Goal: Check status: Check status

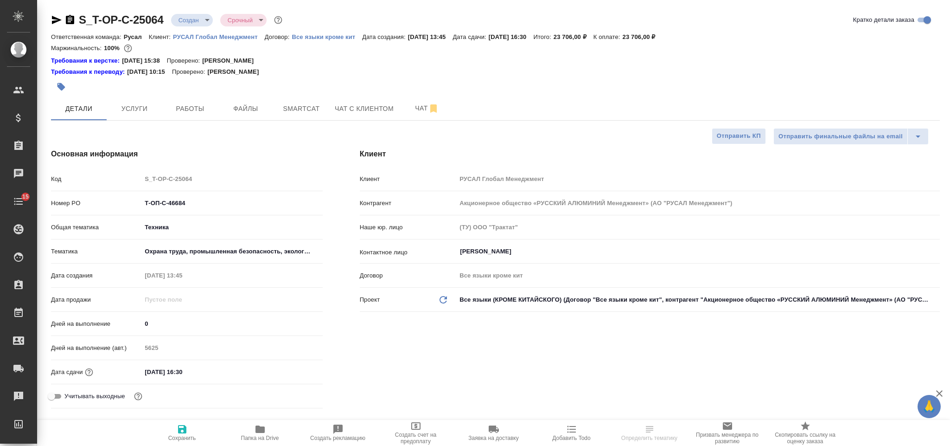
select select "RU"
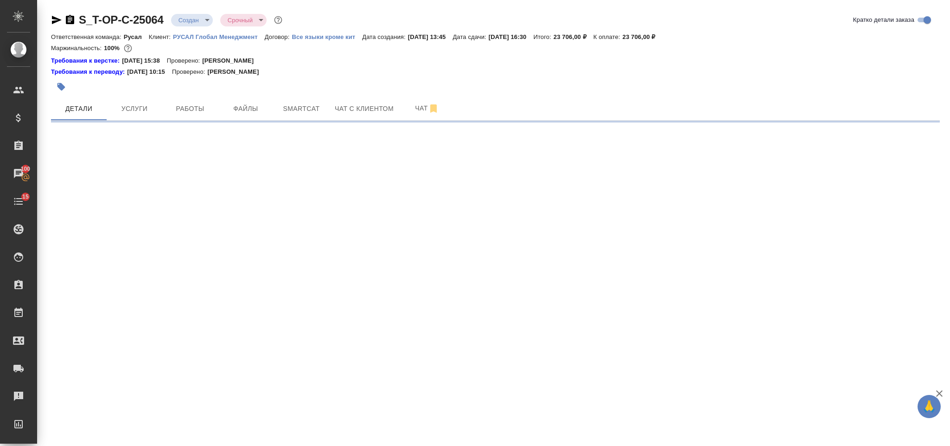
select select "RU"
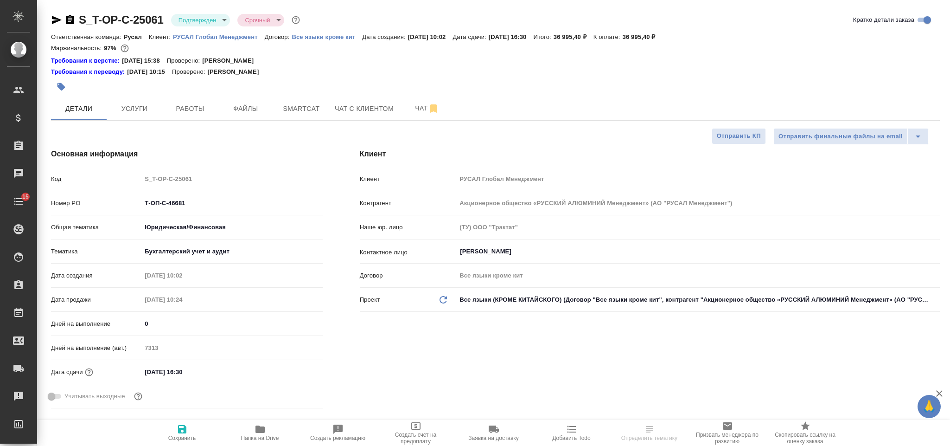
select select "RU"
click at [195, 39] on p "РУСАЛ Глобал Менеджмент" at bounding box center [219, 36] width 92 height 7
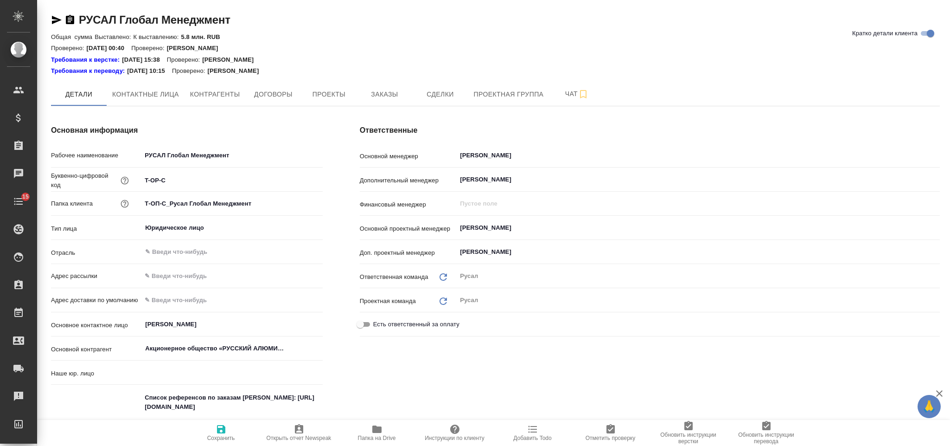
type input "(ТУ) ООО "Трактат""
click at [581, 223] on input "Авдеенко Кирилл" at bounding box center [682, 227] width 447 height 11
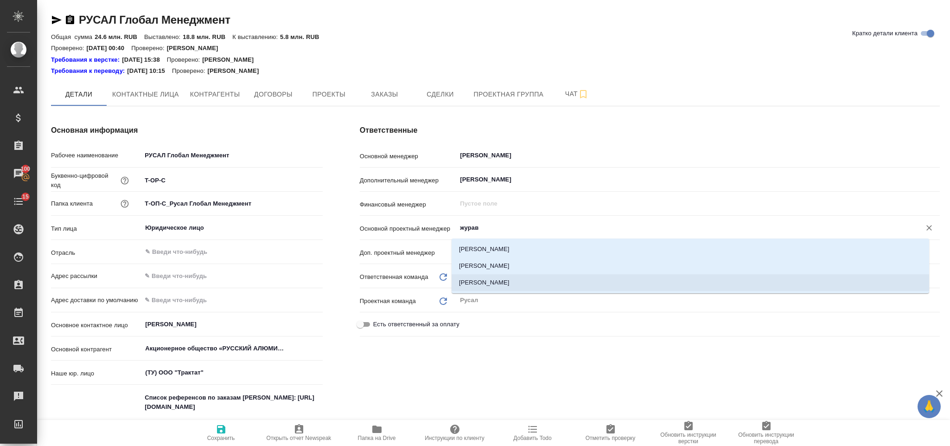
click at [594, 286] on li "Журавлева Александра" at bounding box center [691, 282] width 478 height 17
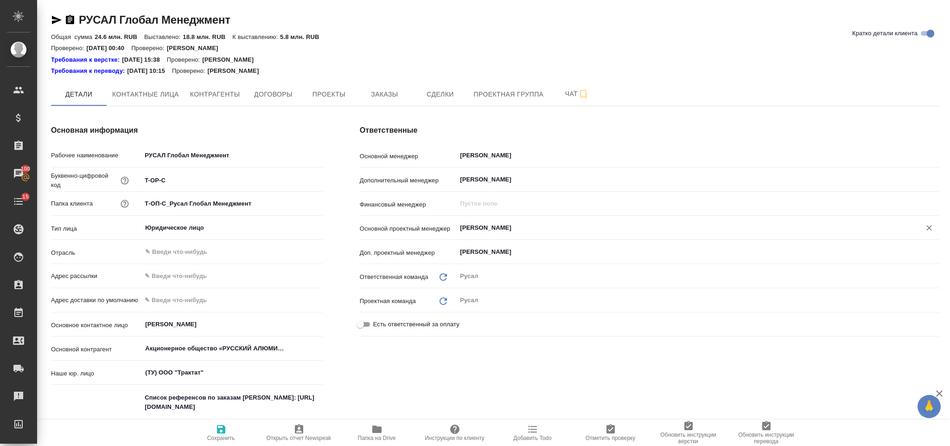
type input "Журавлева Александра"
click at [227, 430] on span "Сохранить" at bounding box center [221, 432] width 67 height 18
click at [396, 99] on span "Заказы" at bounding box center [384, 95] width 45 height 12
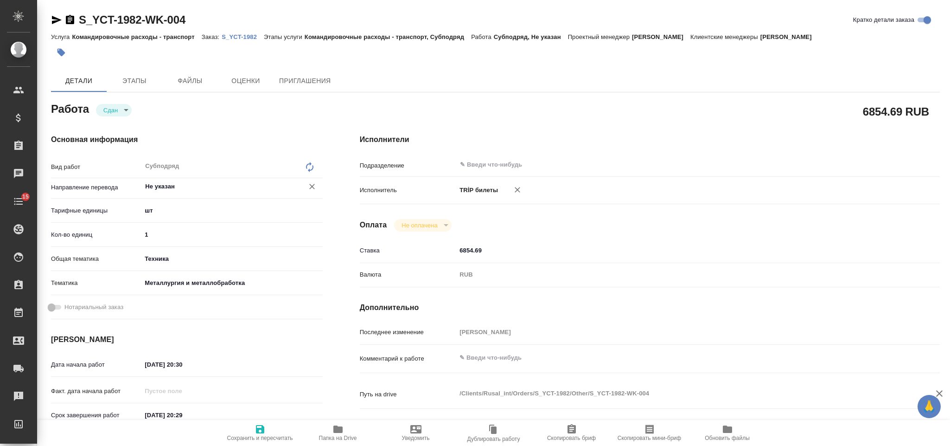
type textarea "x"
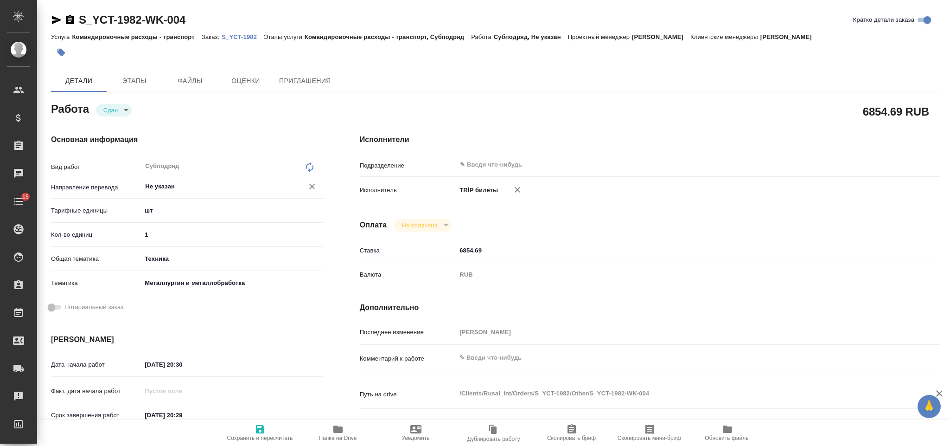
type textarea "x"
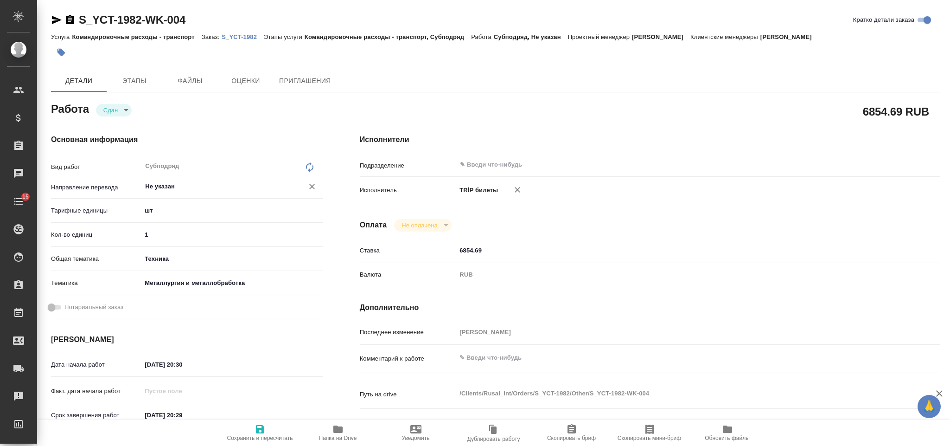
type textarea "x"
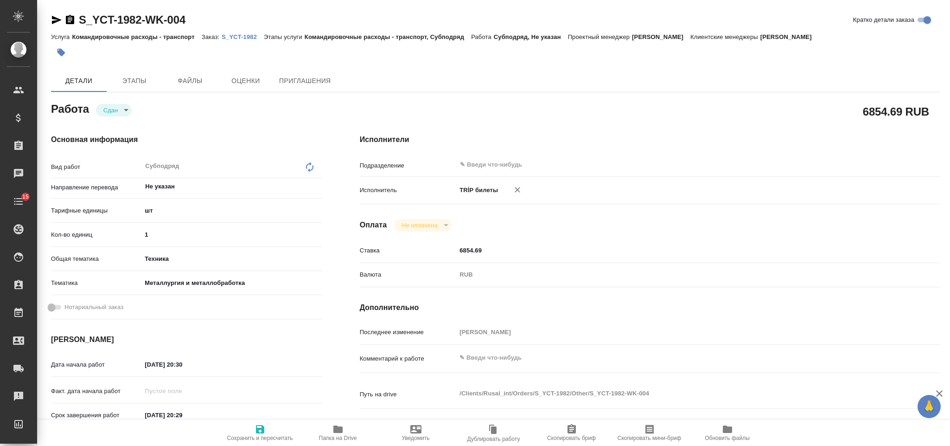
type textarea "x"
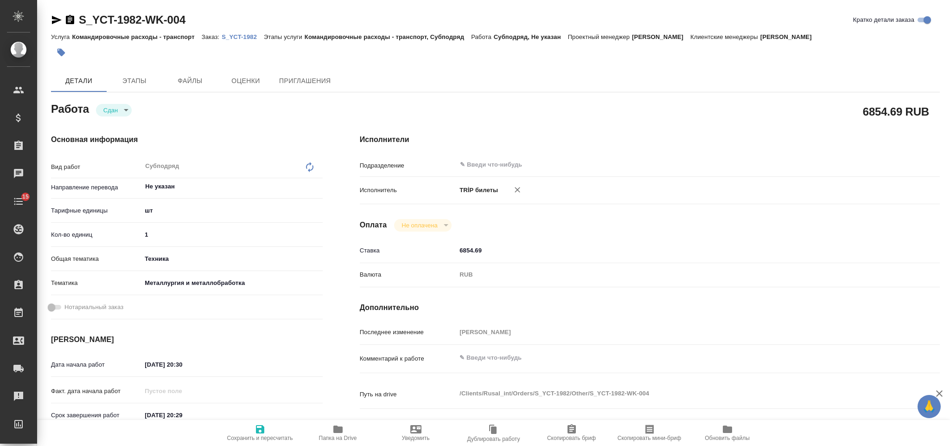
click at [238, 35] on p "S_YCT-1982" at bounding box center [243, 36] width 42 height 7
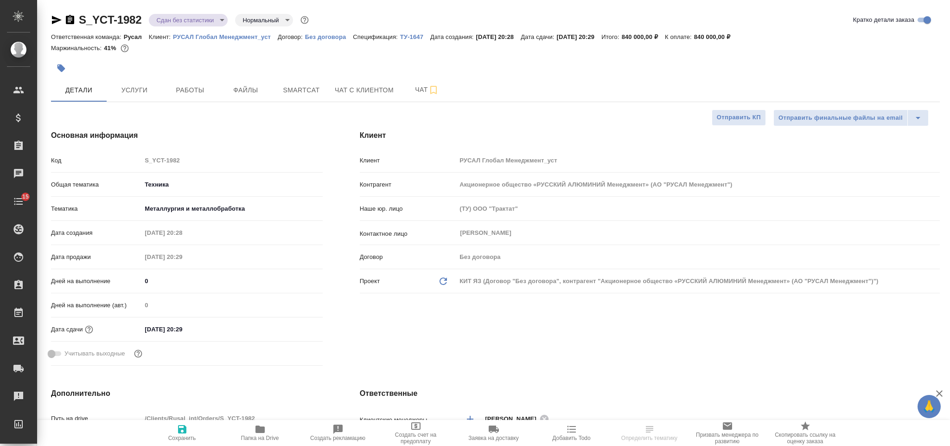
select select "RU"
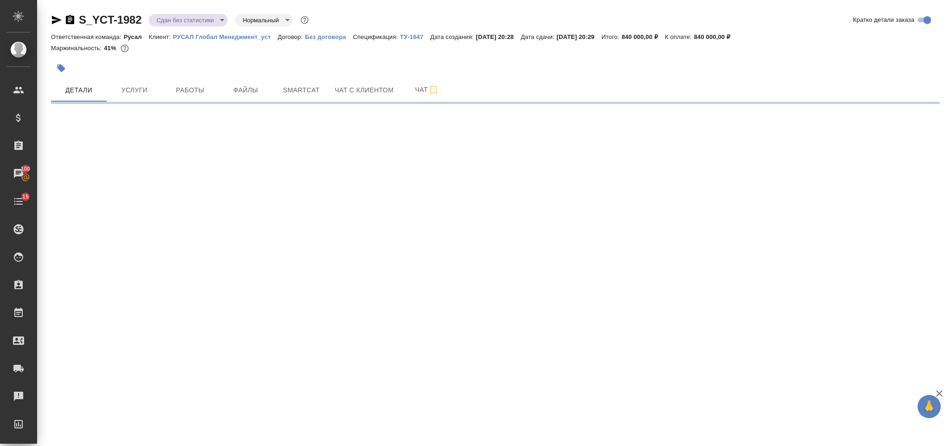
select select "RU"
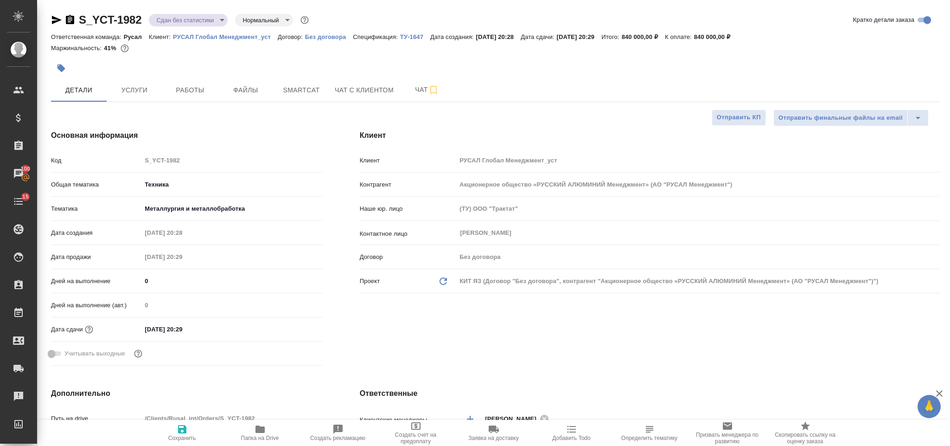
type textarea "x"
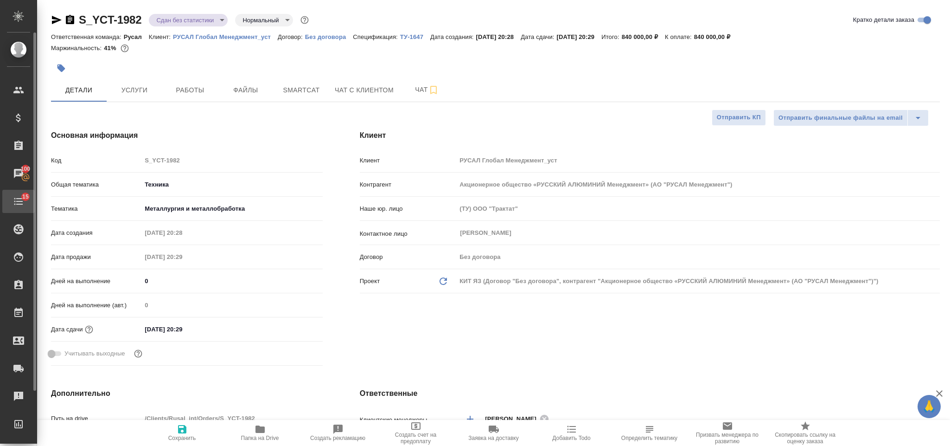
type textarea "x"
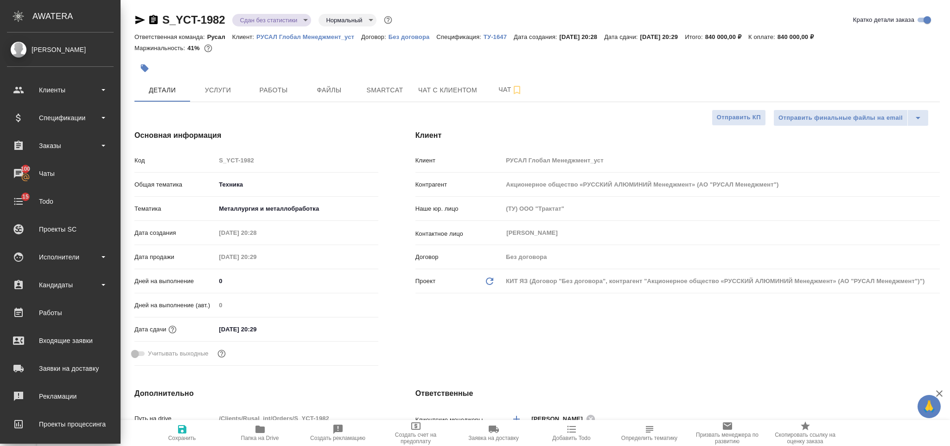
type textarea "x"
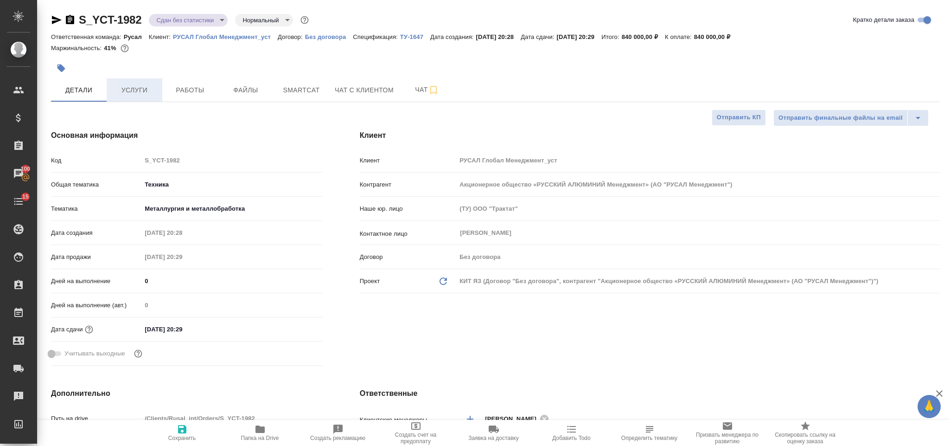
click at [138, 81] on button "Услуги" at bounding box center [135, 89] width 56 height 23
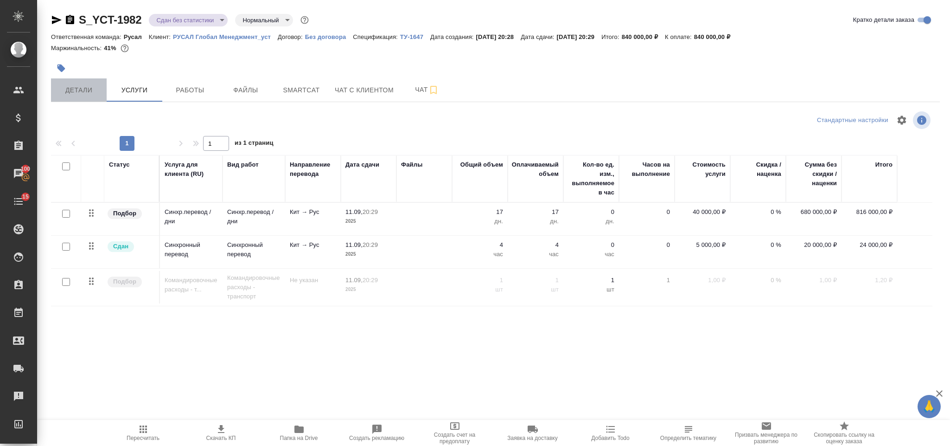
click at [79, 94] on span "Детали" at bounding box center [79, 90] width 45 height 12
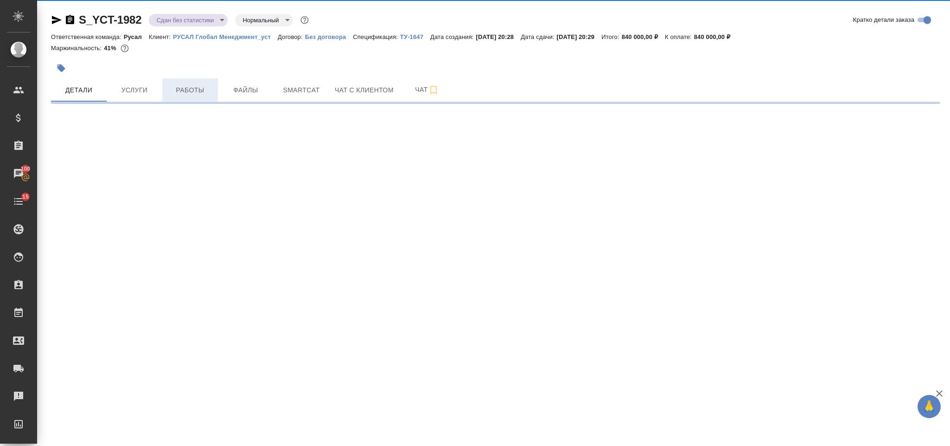
select select "RU"
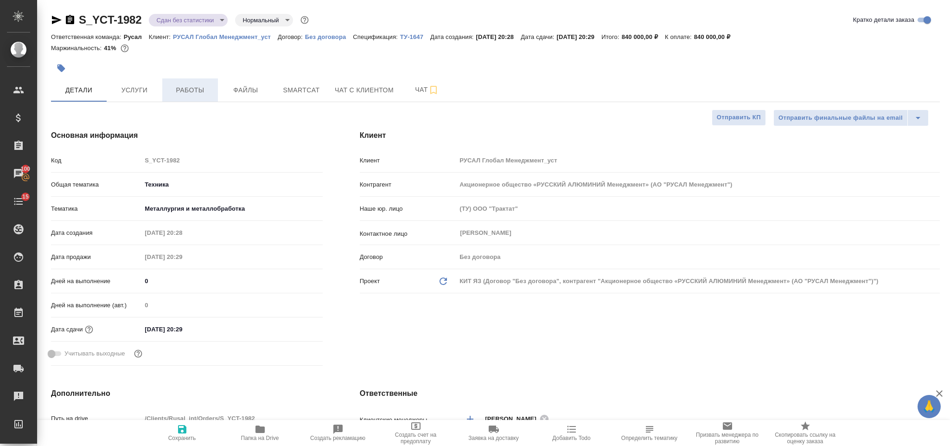
click at [184, 83] on button "Работы" at bounding box center [190, 89] width 56 height 23
type textarea "x"
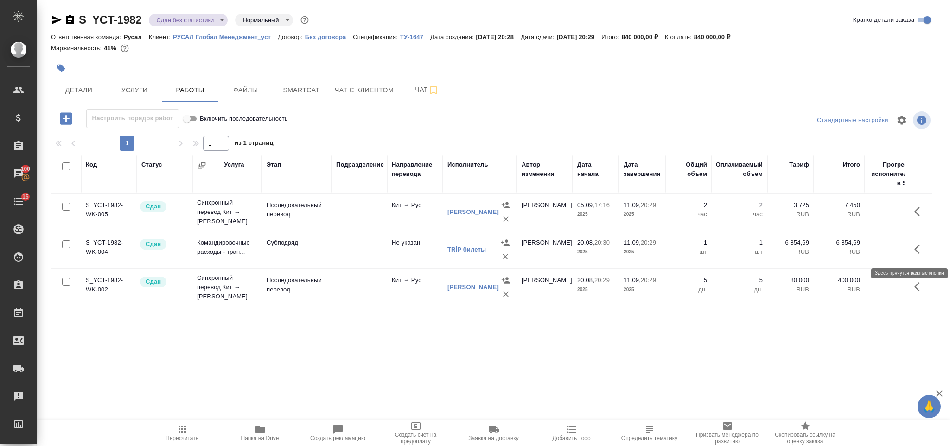
click at [924, 245] on icon "button" at bounding box center [919, 248] width 11 height 11
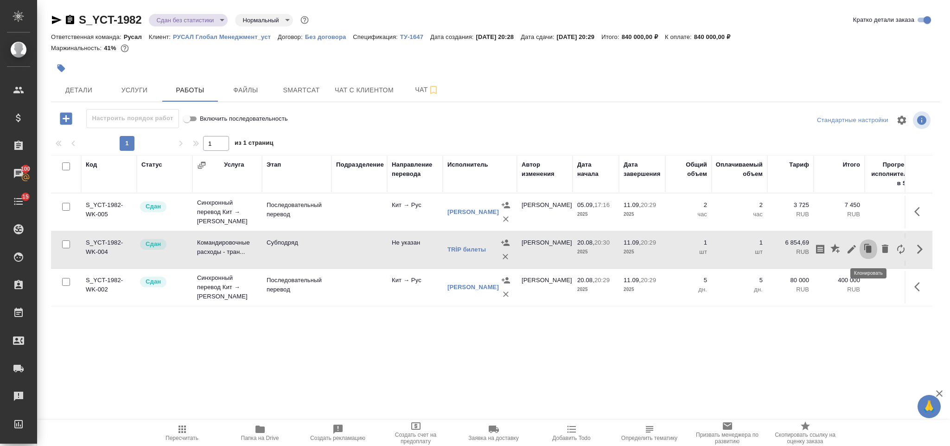
click at [872, 250] on icon "button" at bounding box center [868, 249] width 13 height 13
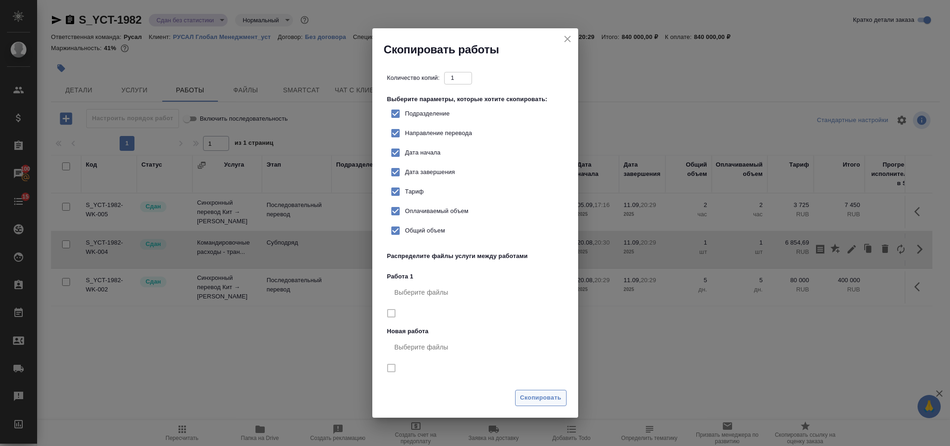
click at [554, 391] on button "Скопировать" at bounding box center [540, 398] width 51 height 16
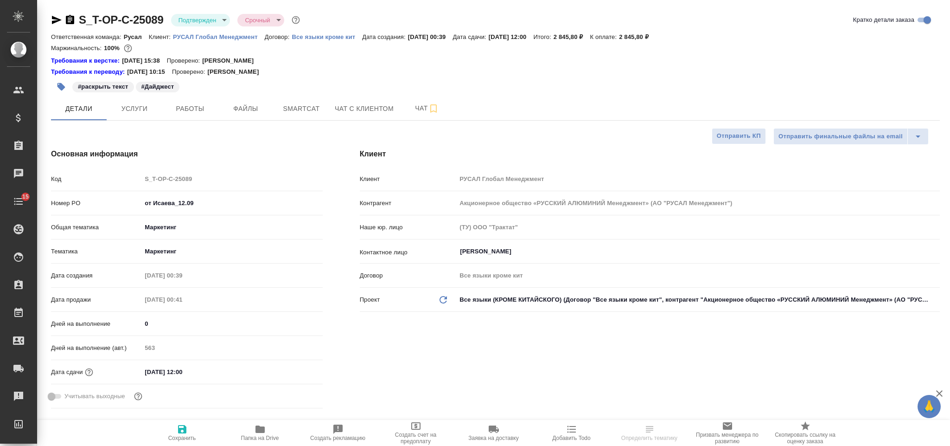
select select "RU"
type textarea "x"
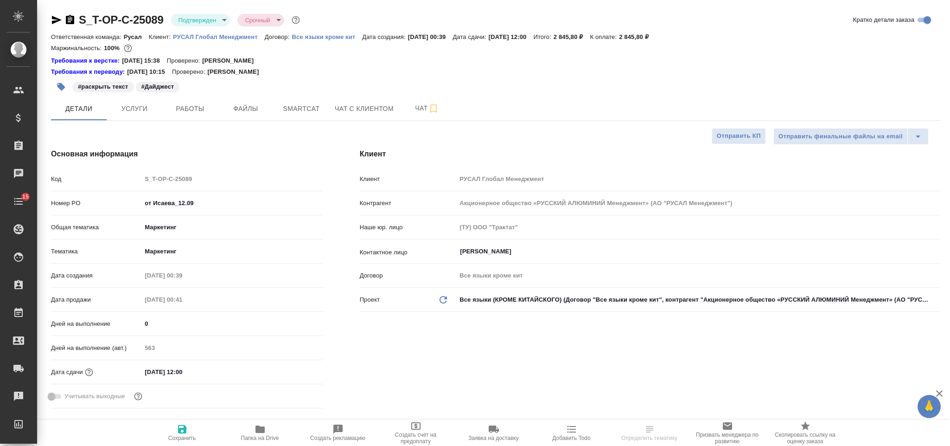
select select "RU"
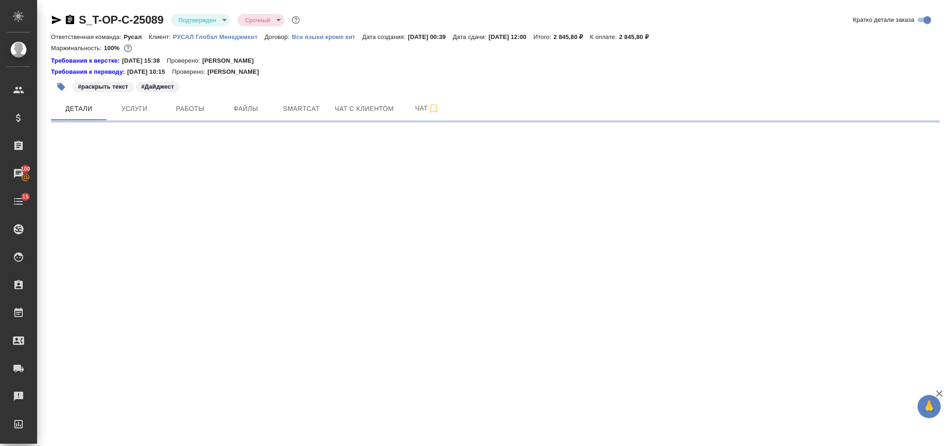
select select "RU"
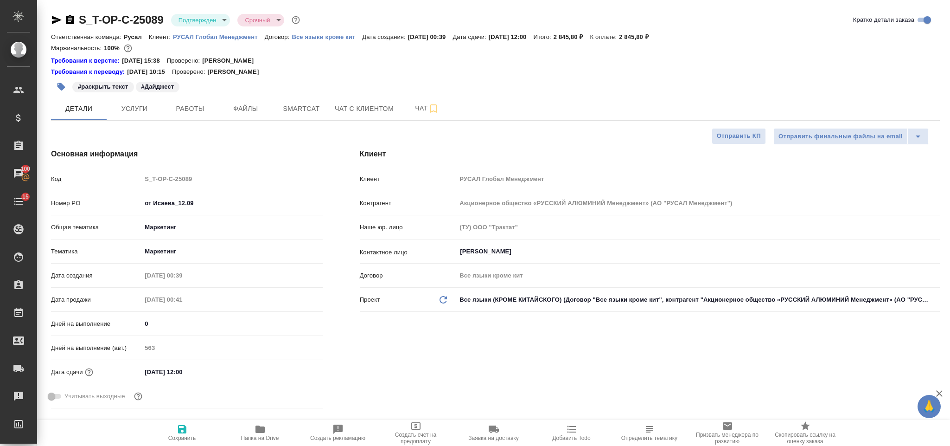
type textarea "x"
click at [238, 113] on span "Файлы" at bounding box center [246, 109] width 45 height 12
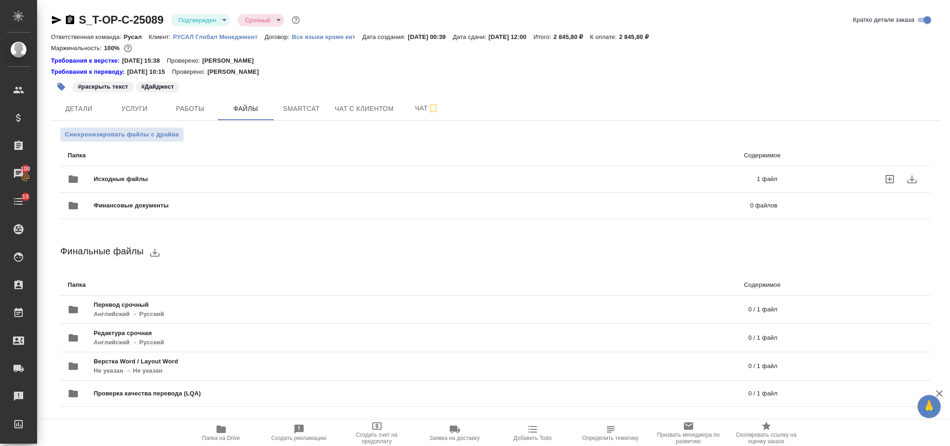
click at [220, 177] on span "Исходные файлы" at bounding box center [273, 178] width 359 height 9
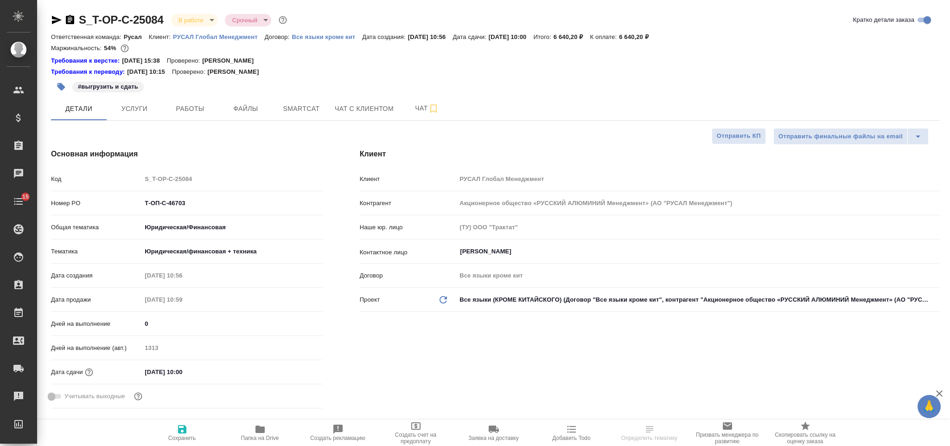
select select "RU"
click at [320, 114] on span "Smartcat" at bounding box center [301, 109] width 45 height 12
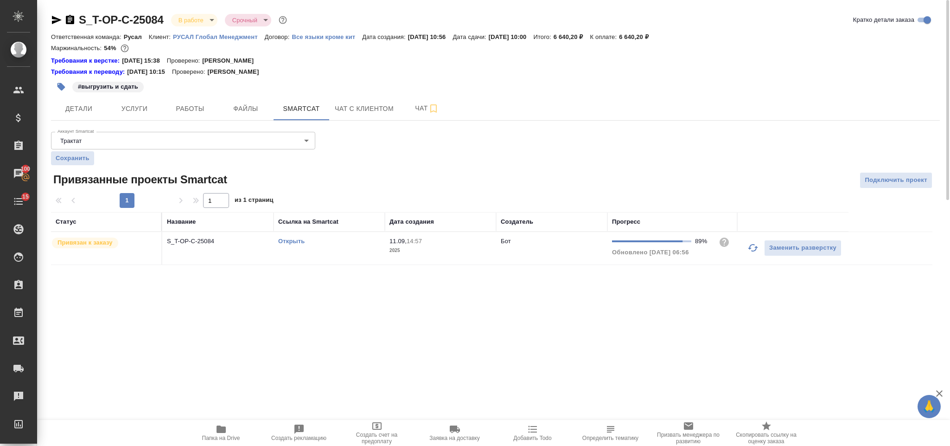
click at [298, 242] on link "Открыть" at bounding box center [291, 240] width 26 height 7
click at [141, 110] on span "Услуги" at bounding box center [134, 109] width 45 height 12
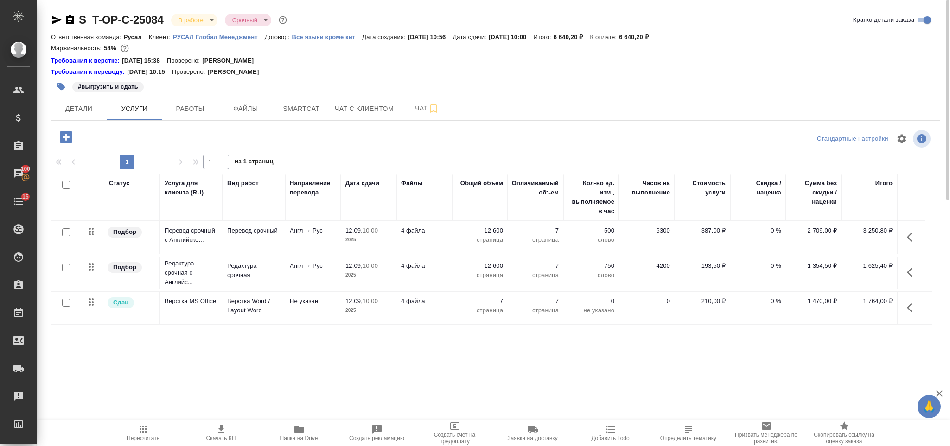
click at [918, 235] on button "button" at bounding box center [912, 237] width 22 height 22
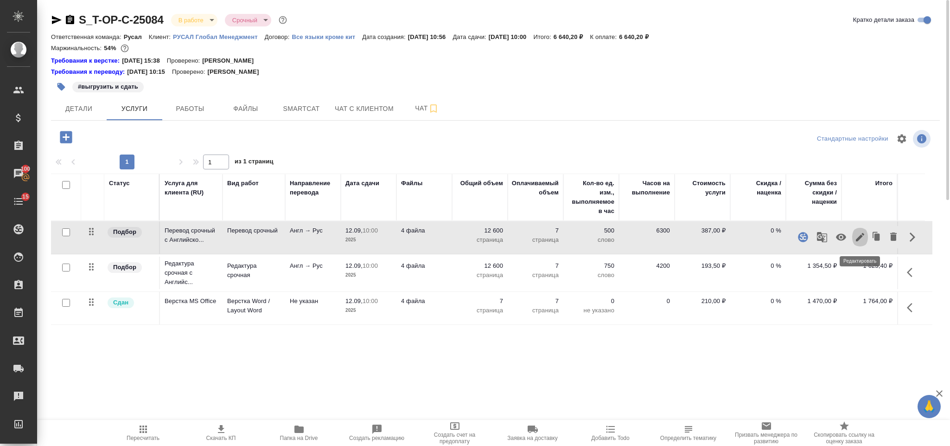
click at [857, 239] on icon "button" at bounding box center [860, 236] width 11 height 11
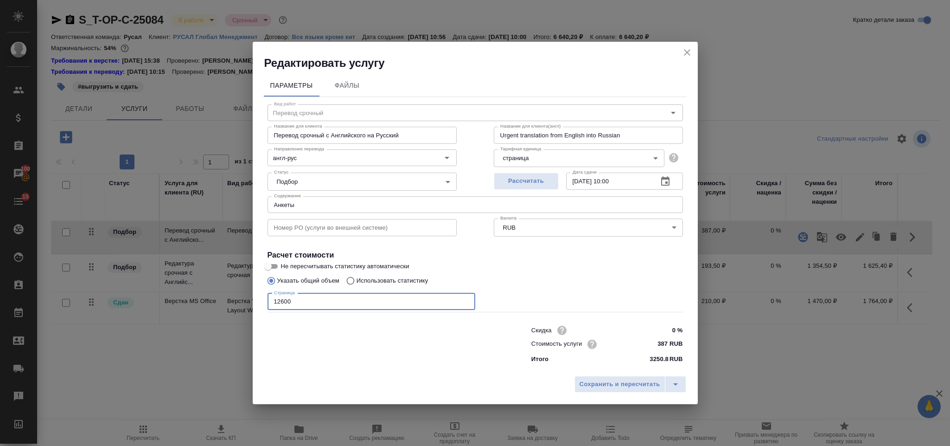
drag, startPoint x: 304, startPoint y: 305, endPoint x: 275, endPoint y: 303, distance: 29.3
click at [274, 303] on input "12600" at bounding box center [372, 301] width 208 height 17
click at [275, 302] on input "9200" at bounding box center [372, 301] width 208 height 17
type input "19200"
click at [620, 380] on span "Сохранить и пересчитать" at bounding box center [620, 384] width 81 height 11
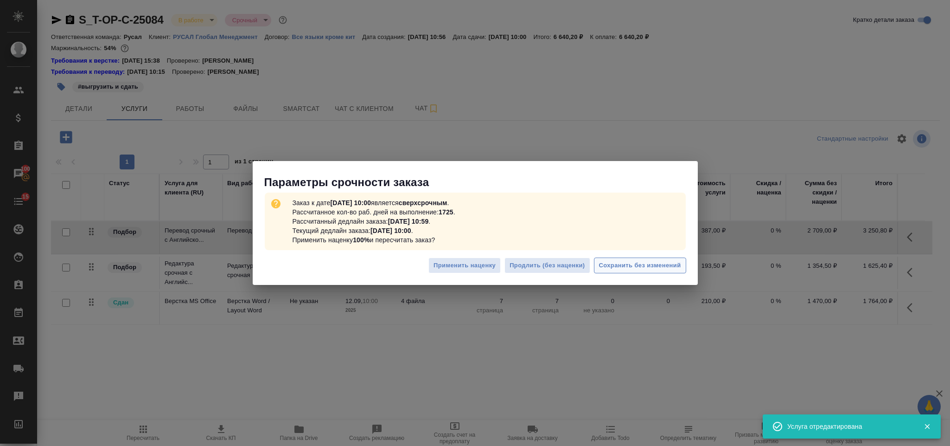
click at [622, 265] on span "Сохранить без изменений" at bounding box center [640, 265] width 82 height 11
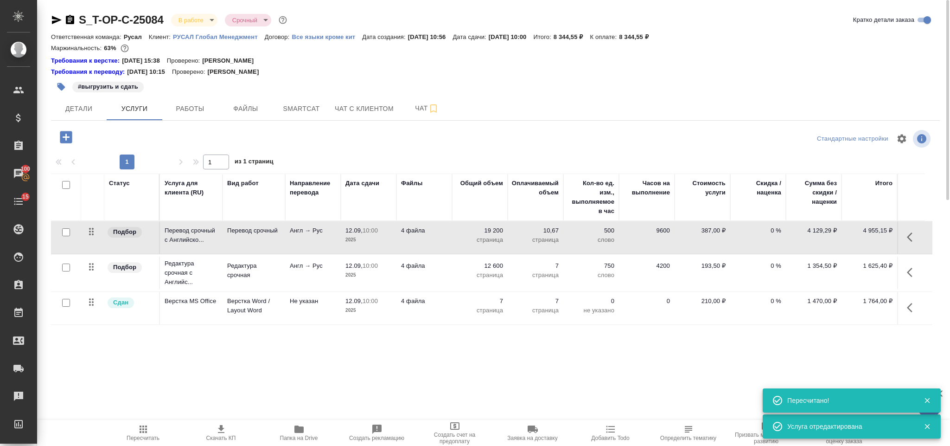
click at [914, 269] on icon "button" at bounding box center [912, 272] width 11 height 11
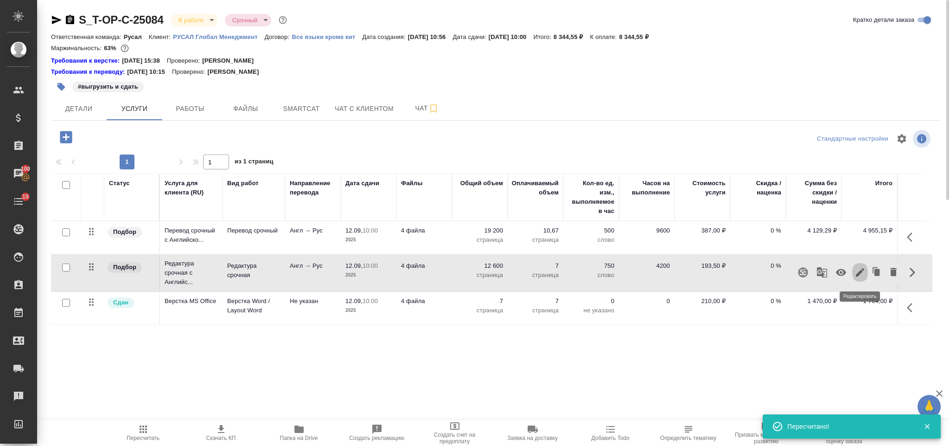
click at [864, 269] on icon "button" at bounding box center [860, 272] width 11 height 11
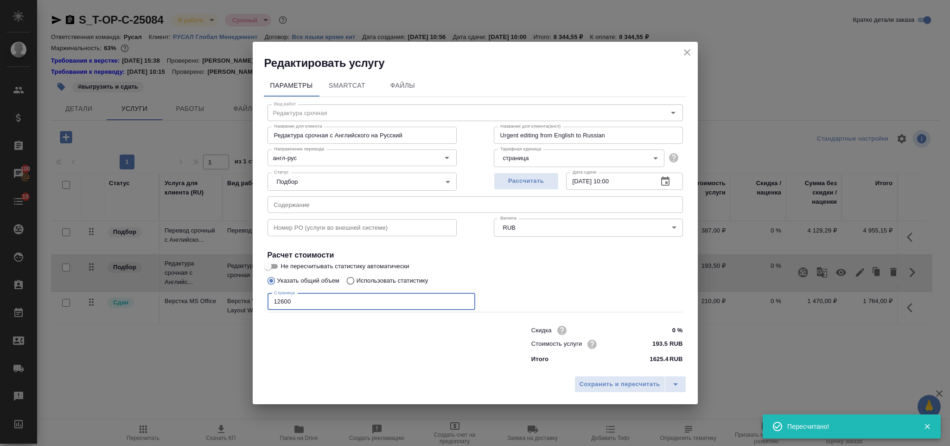
drag, startPoint x: 305, startPoint y: 304, endPoint x: 281, endPoint y: 300, distance: 23.9
click at [283, 302] on input "12600" at bounding box center [372, 301] width 208 height 17
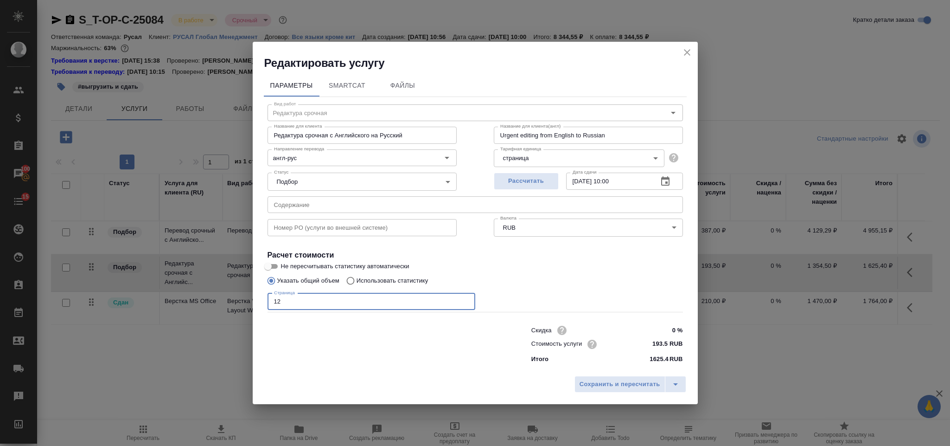
type input "1"
type input "19200"
click at [621, 392] on button "Сохранить и пересчитать" at bounding box center [620, 384] width 91 height 17
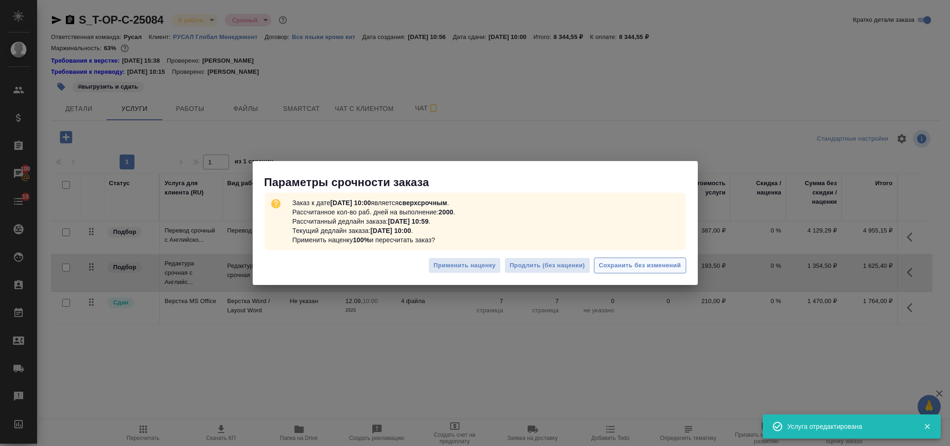
click at [640, 260] on span "Сохранить без изменений" at bounding box center [640, 265] width 82 height 11
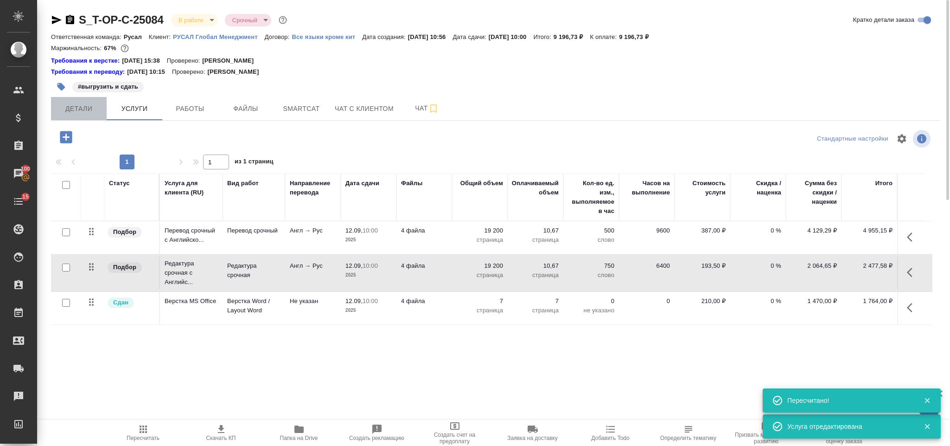
click at [93, 108] on span "Детали" at bounding box center [79, 109] width 45 height 12
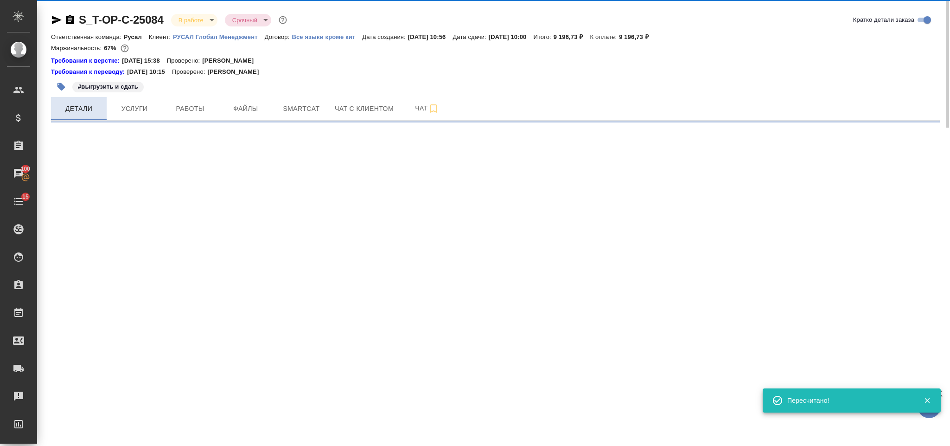
select select "RU"
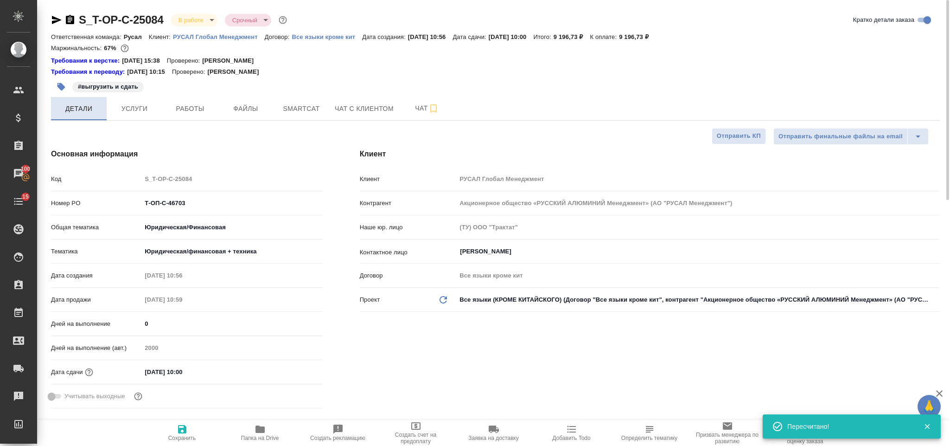
type textarea "x"
